Goal: Task Accomplishment & Management: Use online tool/utility

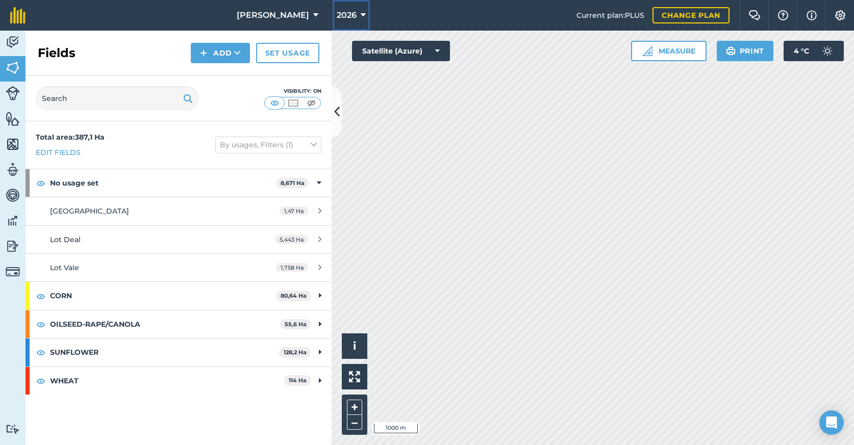
click at [337, 11] on span "2026" at bounding box center [347, 15] width 20 height 12
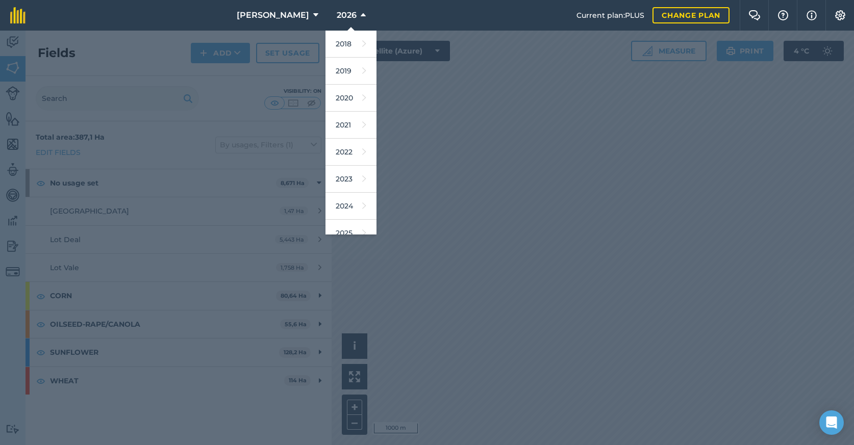
click at [437, 91] on div at bounding box center [427, 238] width 854 height 415
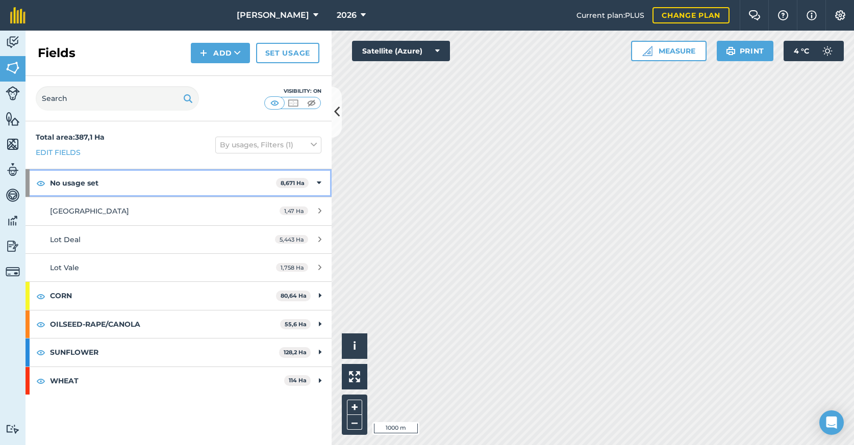
click at [319, 182] on icon at bounding box center [319, 183] width 5 height 11
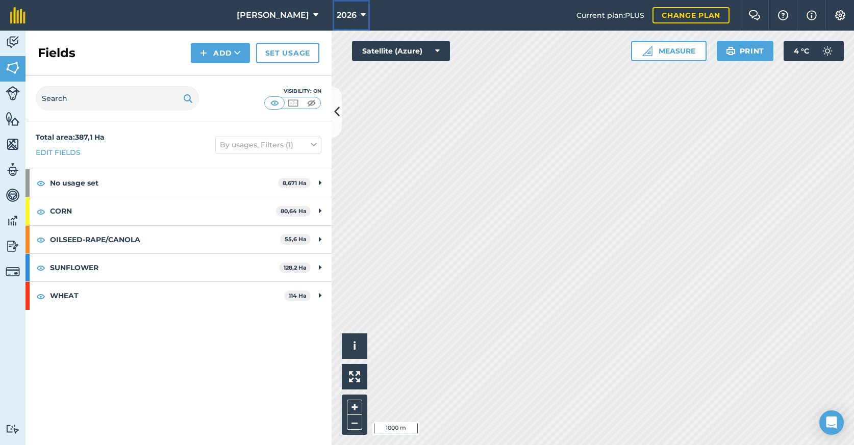
click at [333, 22] on button "2026" at bounding box center [351, 15] width 37 height 31
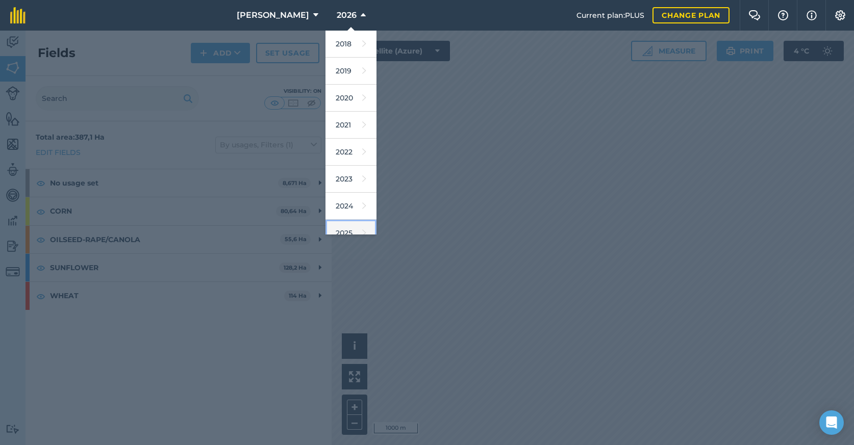
click at [332, 225] on link "2025" at bounding box center [351, 233] width 51 height 27
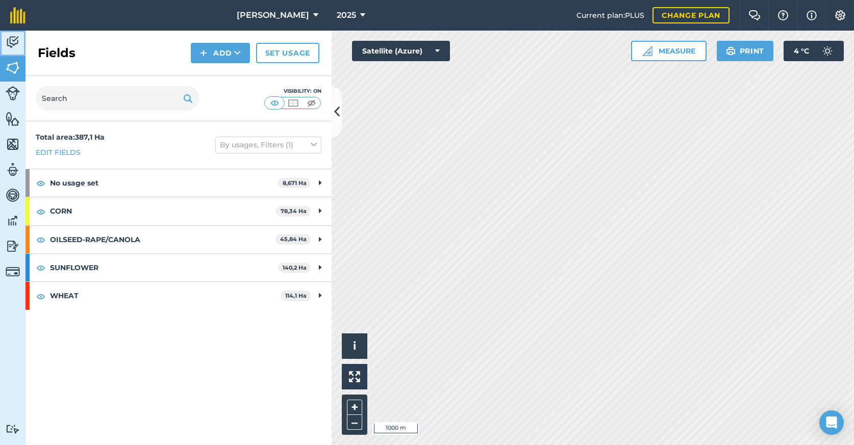
click at [7, 43] on img at bounding box center [13, 42] width 14 height 15
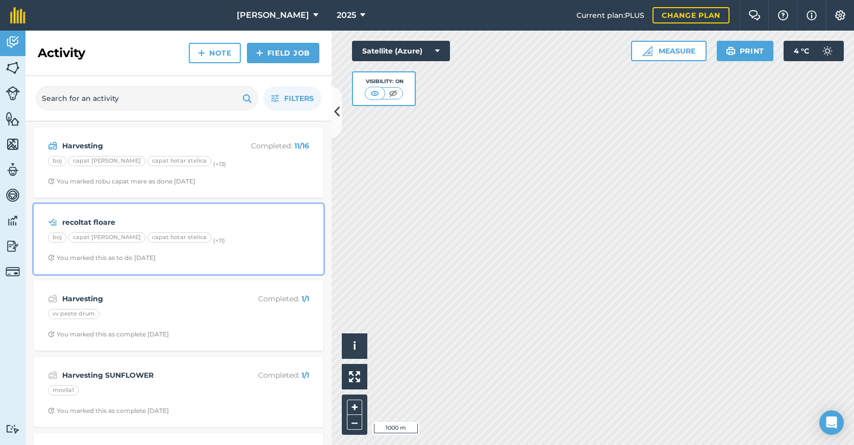
click at [215, 235] on div "boj capat [PERSON_NAME] capat hotar stelica (+ 11 )" at bounding box center [178, 239] width 261 height 13
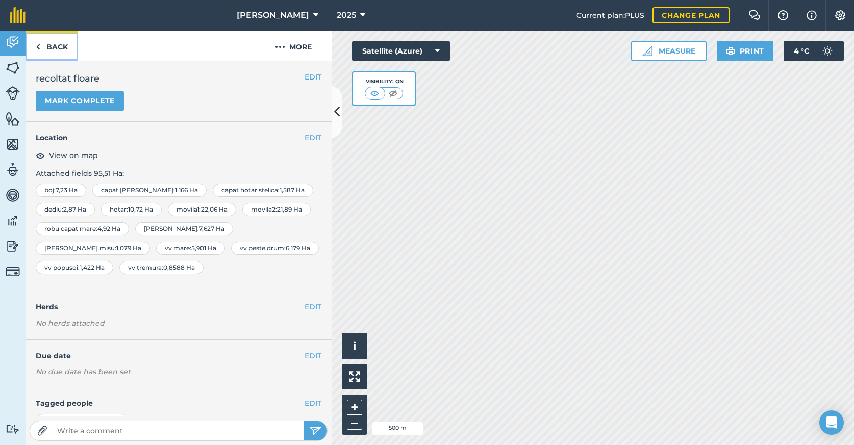
click at [49, 42] on link "Back" at bounding box center [52, 46] width 53 height 30
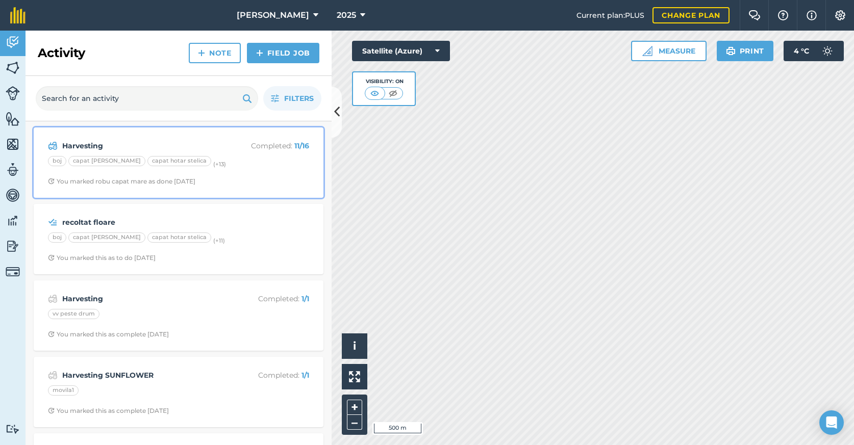
click at [229, 161] on div "boj capat [PERSON_NAME] capat hotar stelica (+ 13 )" at bounding box center [178, 162] width 261 height 13
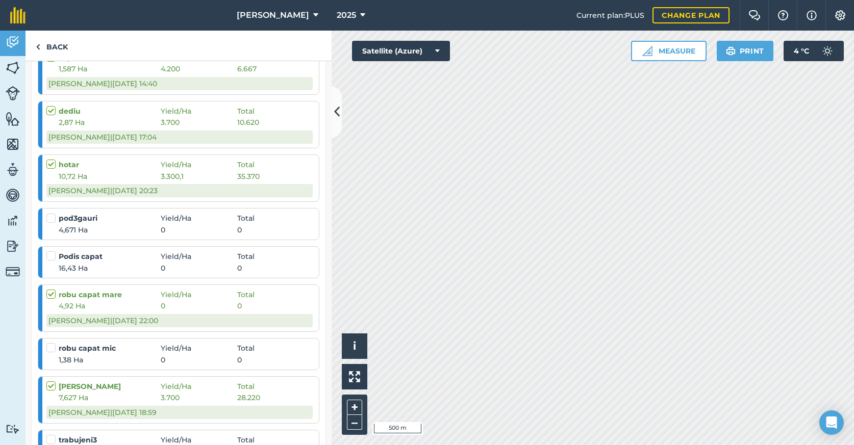
scroll to position [343, 0]
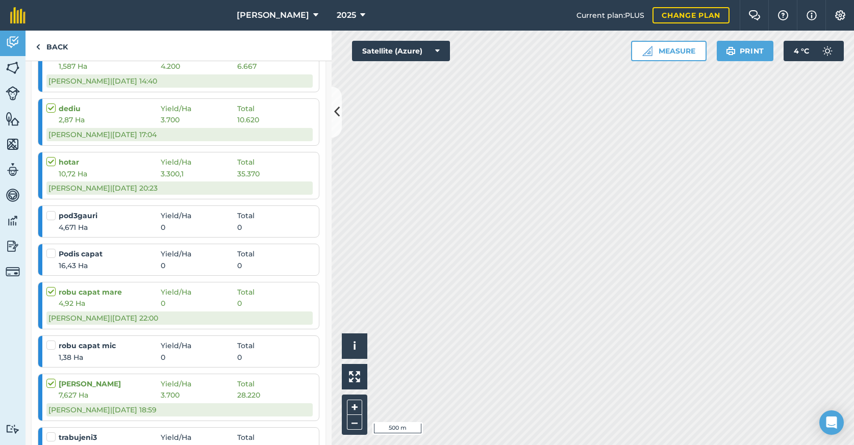
click at [53, 211] on label at bounding box center [52, 211] width 12 height 0
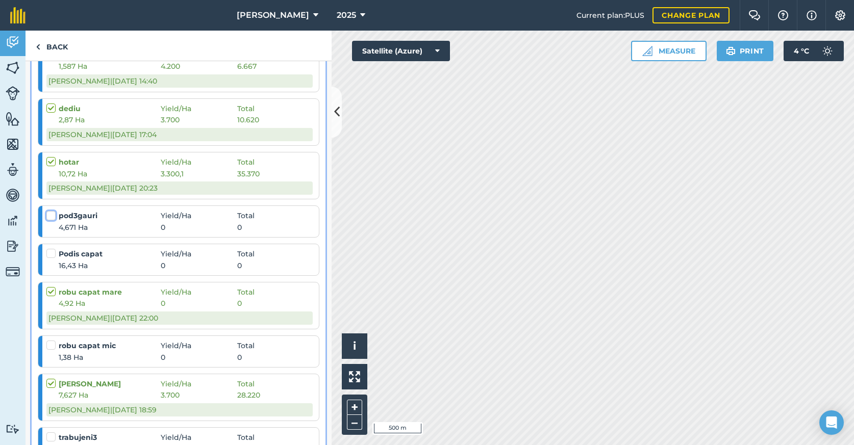
click at [53, 217] on input "checkbox" at bounding box center [49, 214] width 7 height 7
checkbox input "false"
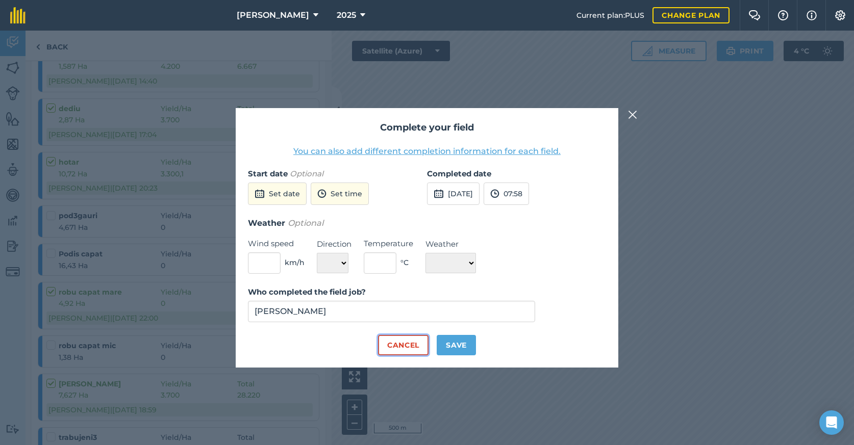
click at [406, 344] on button "Cancel" at bounding box center [403, 345] width 51 height 20
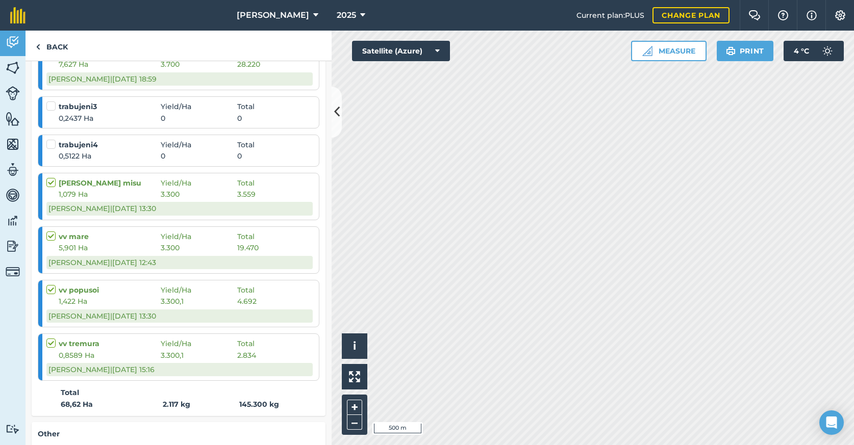
scroll to position [0, 0]
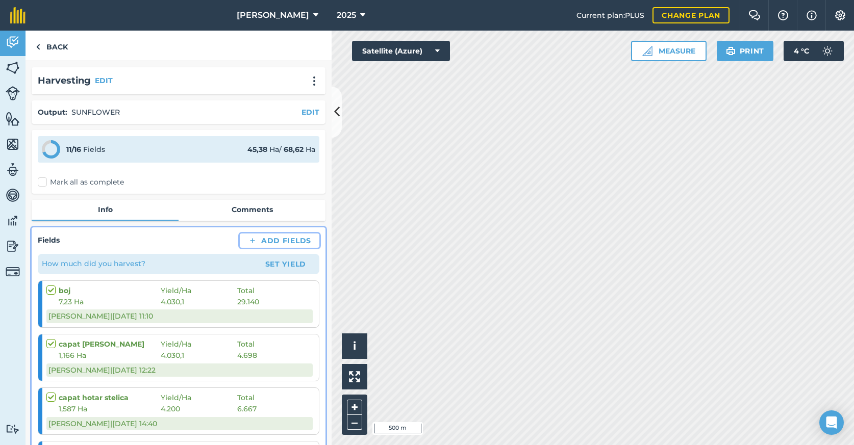
click at [293, 243] on button "Add Fields" at bounding box center [280, 241] width 80 height 14
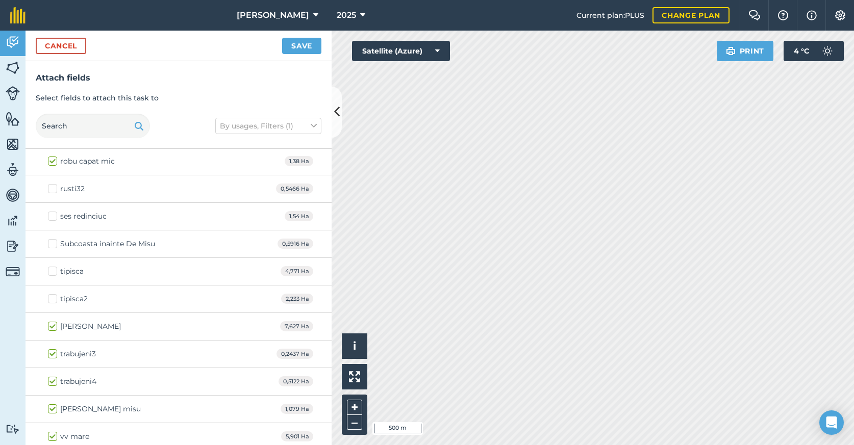
scroll to position [1462, 0]
click at [52, 356] on label "trabujeni3" at bounding box center [72, 356] width 48 height 11
click at [52, 356] on input "trabujeni3" at bounding box center [51, 354] width 7 height 7
checkbox input "false"
click at [51, 384] on label "trabujeni4" at bounding box center [72, 384] width 48 height 11
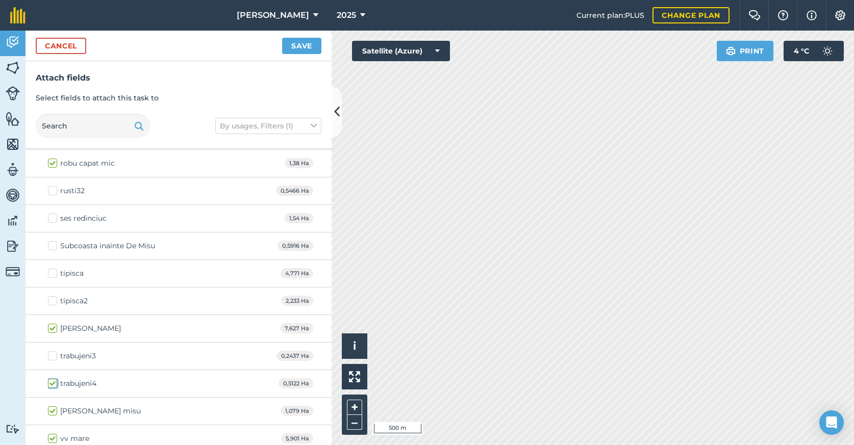
click at [51, 384] on input "trabujeni4" at bounding box center [51, 382] width 7 height 7
checkbox input "false"
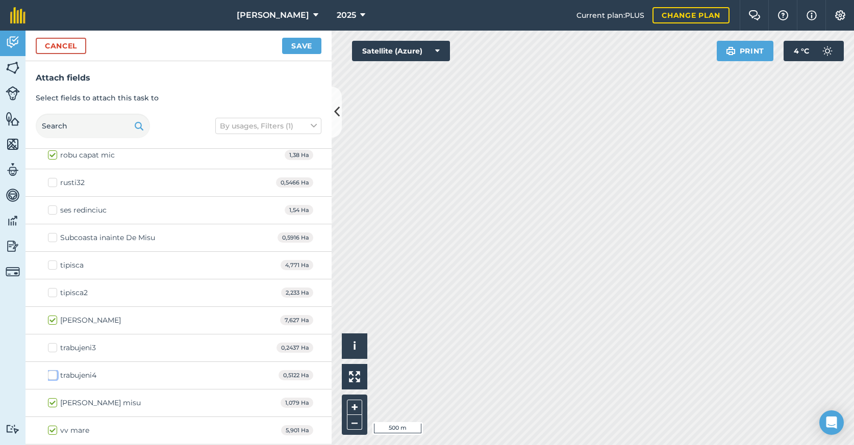
scroll to position [1472, 0]
checkbox input "false"
click at [307, 45] on button "Save" at bounding box center [301, 46] width 39 height 16
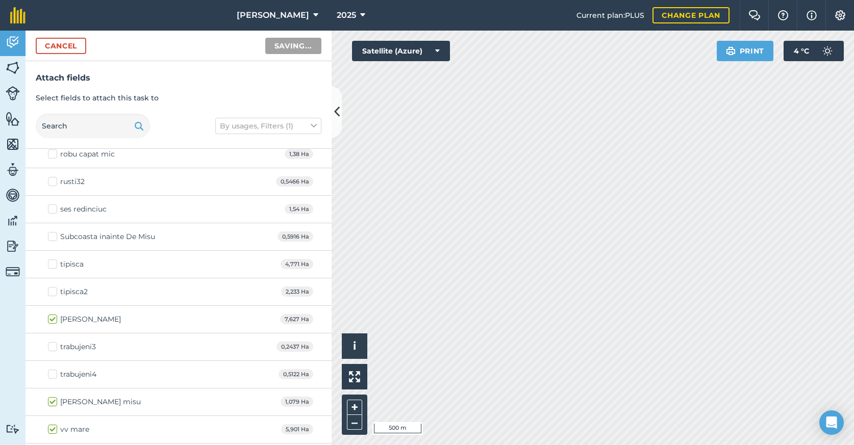
checkbox input "true"
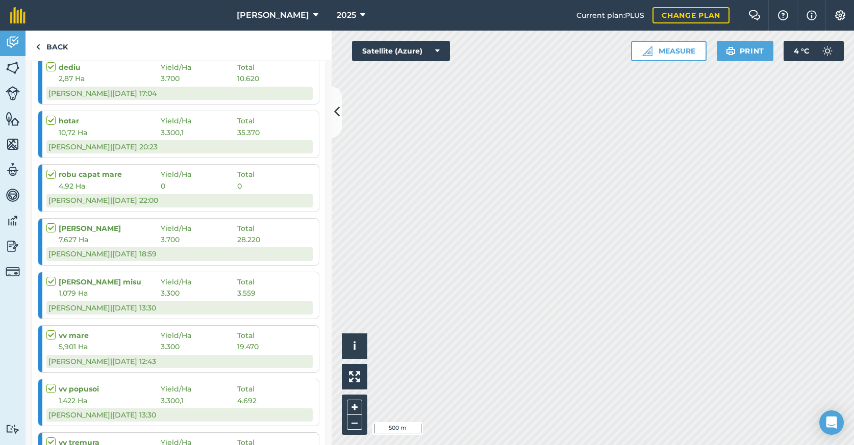
scroll to position [381, 0]
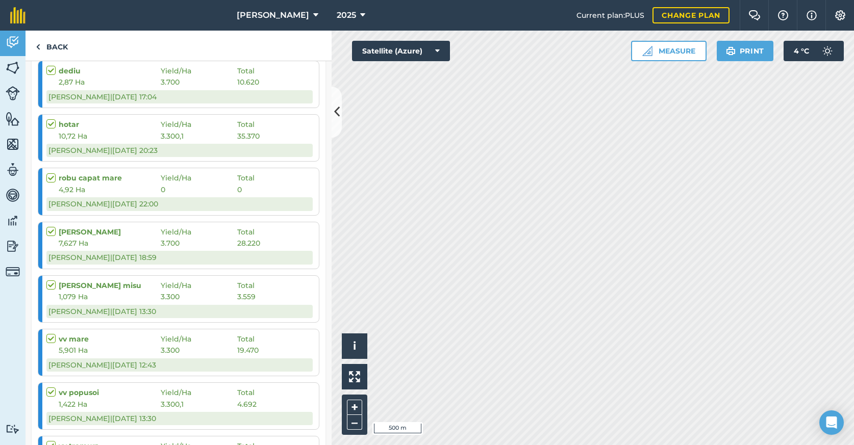
click at [95, 178] on strong "robu capat mare" at bounding box center [110, 177] width 102 height 11
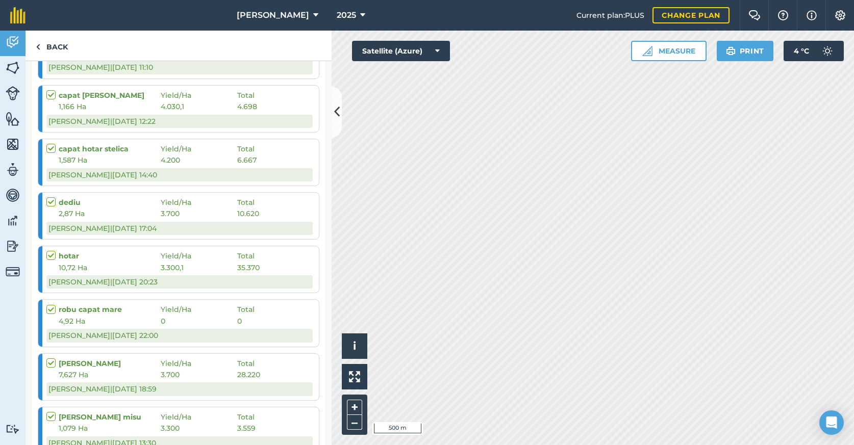
scroll to position [195, 0]
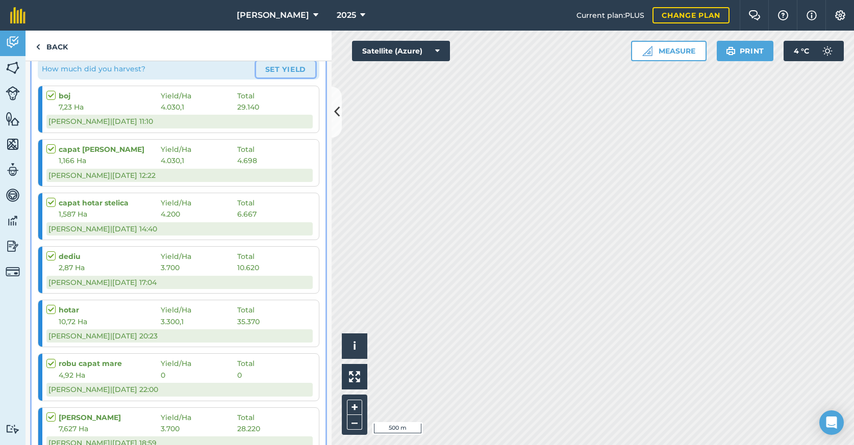
click at [272, 68] on button "Set Yield" at bounding box center [285, 69] width 59 height 16
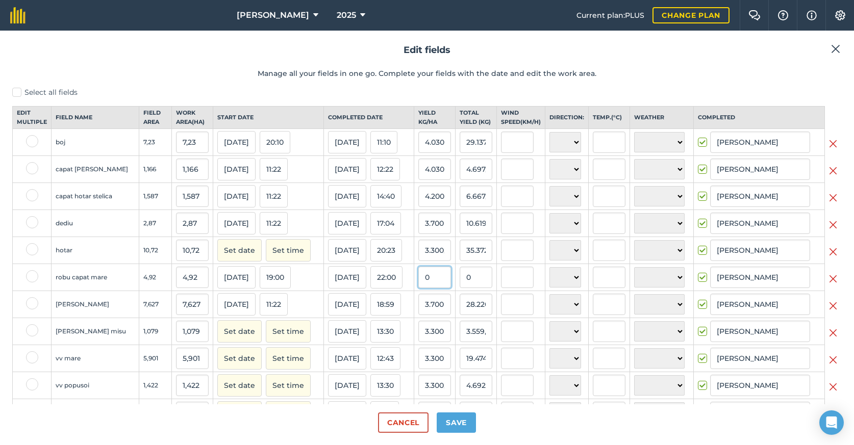
click at [427, 288] on input "0" at bounding box center [434, 277] width 33 height 21
click at [423, 287] on input "0" at bounding box center [434, 277] width 33 height 21
type input "3.615"
type input "17.785,8"
click at [462, 424] on button "Save" at bounding box center [456, 423] width 39 height 20
